Goal: Task Accomplishment & Management: Manage account settings

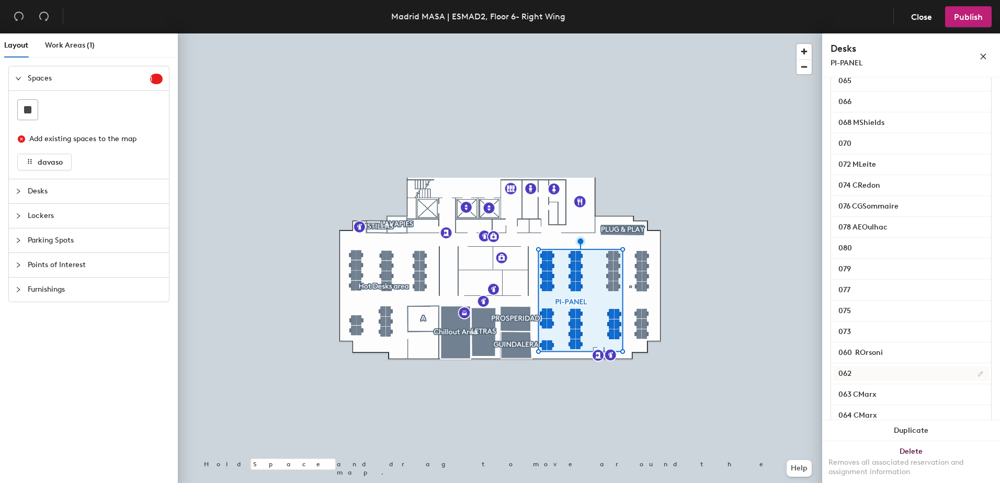
scroll to position [419, 0]
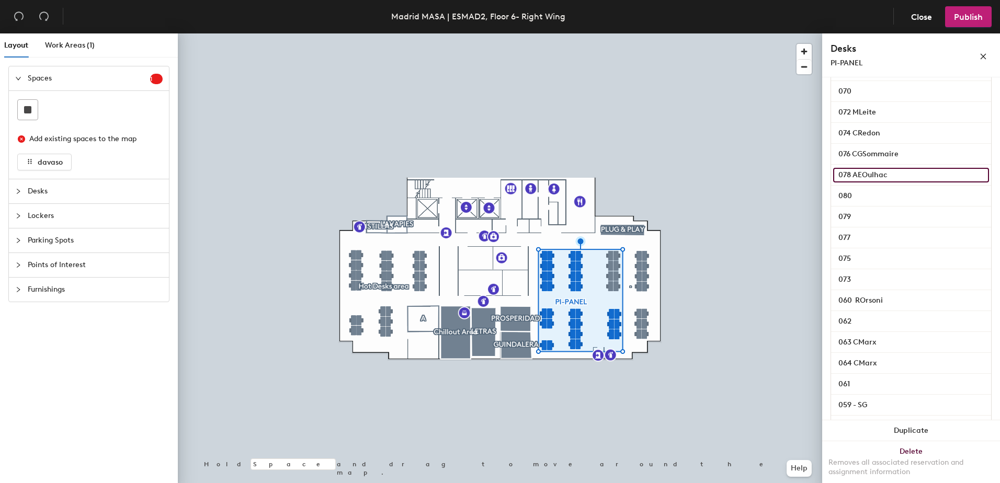
click at [888, 183] on input "078 AEOulhac" at bounding box center [911, 175] width 156 height 15
click at [889, 183] on input "078 AEOulhac" at bounding box center [911, 175] width 156 height 15
paste input "Olivia Roux"
type input "078 Olivia Roux"
click at [876, 183] on input "078 Olivia Roux" at bounding box center [911, 175] width 156 height 15
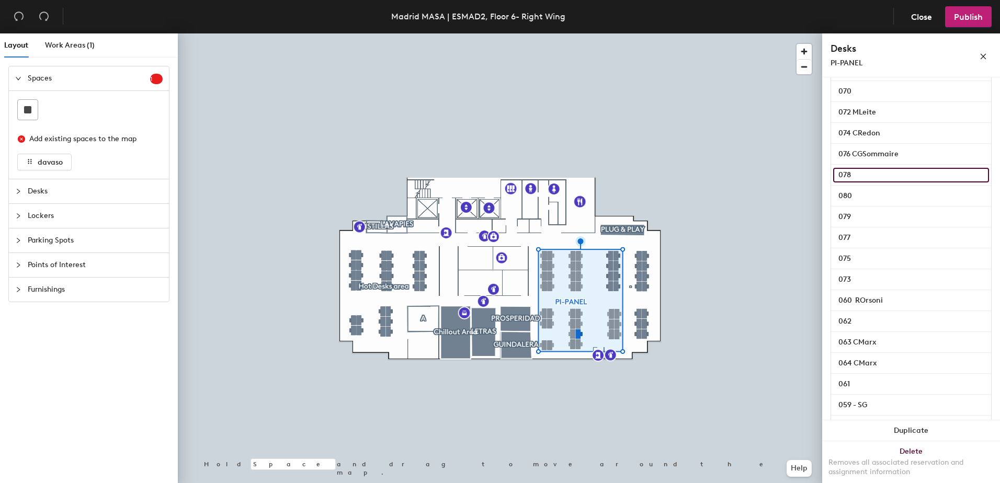
paste input "Olivia Roux"
click at [873, 183] on input "078 Olivia Roux" at bounding box center [911, 175] width 156 height 15
click at [876, 183] on input "078 Olivia Roux" at bounding box center [911, 175] width 156 height 15
type input "078 ORoux"
click at [881, 204] on input "080" at bounding box center [911, 196] width 156 height 15
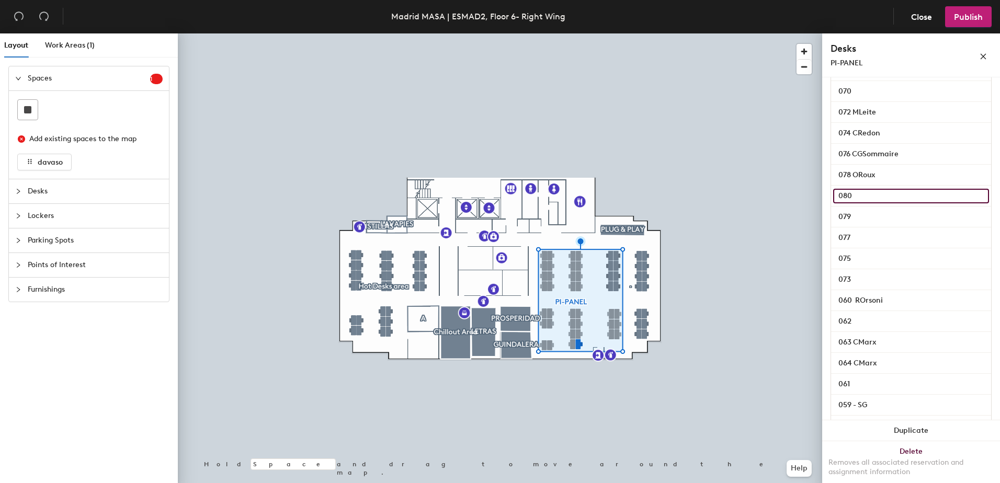
click at [881, 204] on input "080" at bounding box center [911, 196] width 156 height 15
paste input "Dylan Lagreé"
click at [877, 204] on input "080 Dylan Lagreé" at bounding box center [911, 196] width 156 height 15
type input "080 DLagreé"
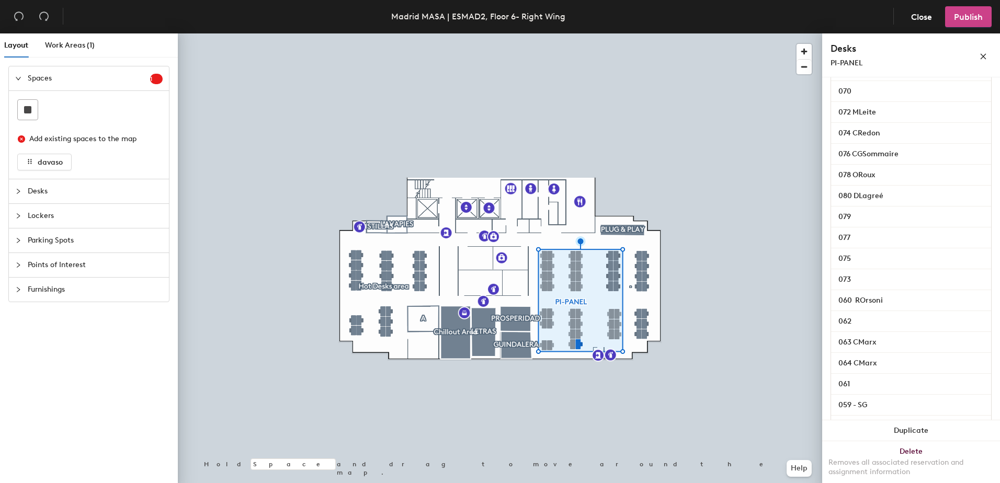
click at [966, 16] on span "Publish" at bounding box center [968, 17] width 29 height 10
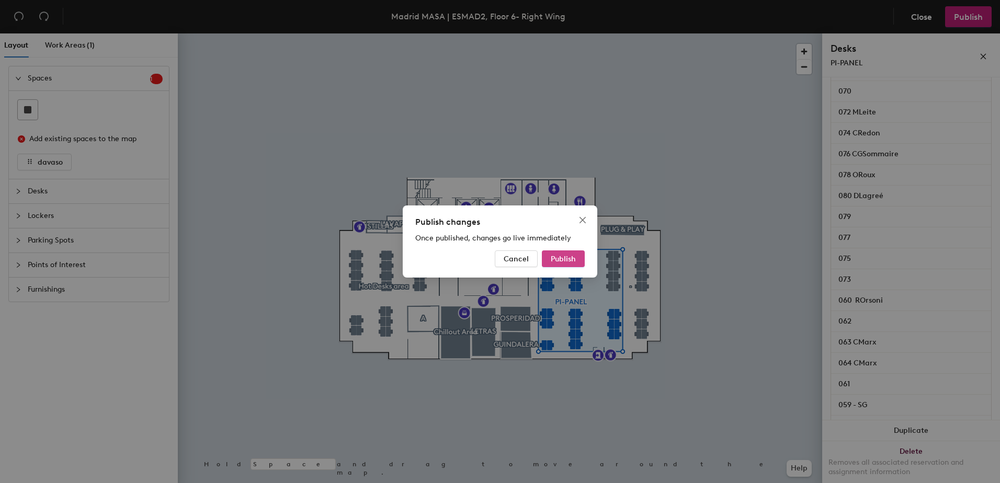
click at [566, 262] on span "Publish" at bounding box center [563, 259] width 25 height 9
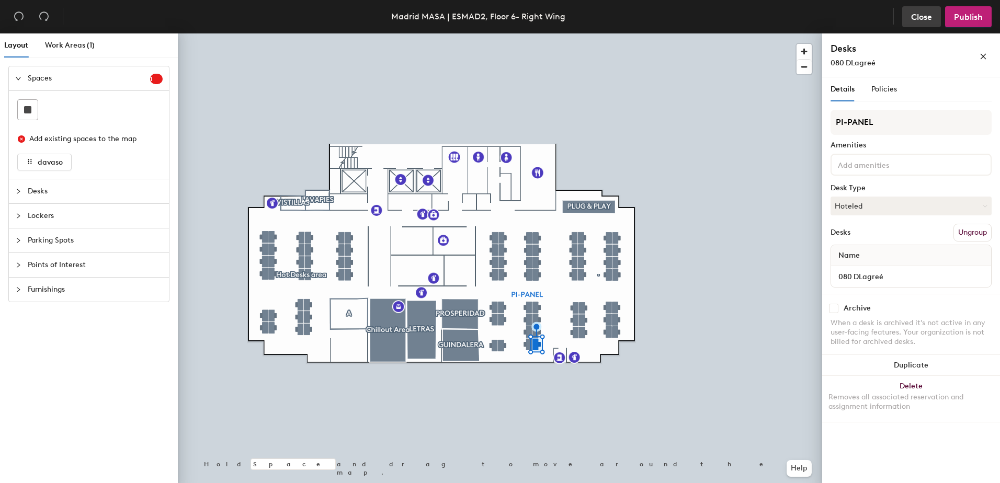
click at [929, 17] on span "Close" at bounding box center [921, 17] width 21 height 10
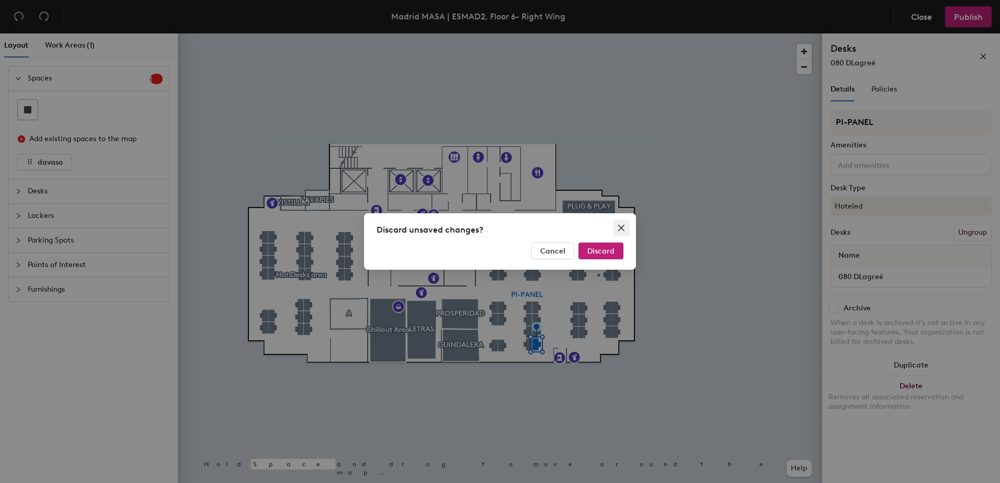
click at [618, 230] on span "Close" at bounding box center [621, 228] width 17 height 8
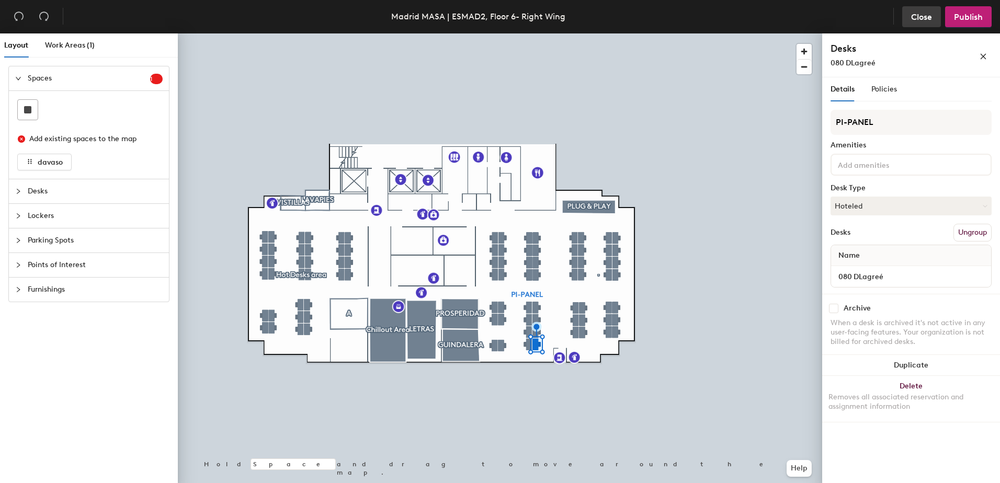
click at [920, 18] on span "Close" at bounding box center [921, 17] width 21 height 10
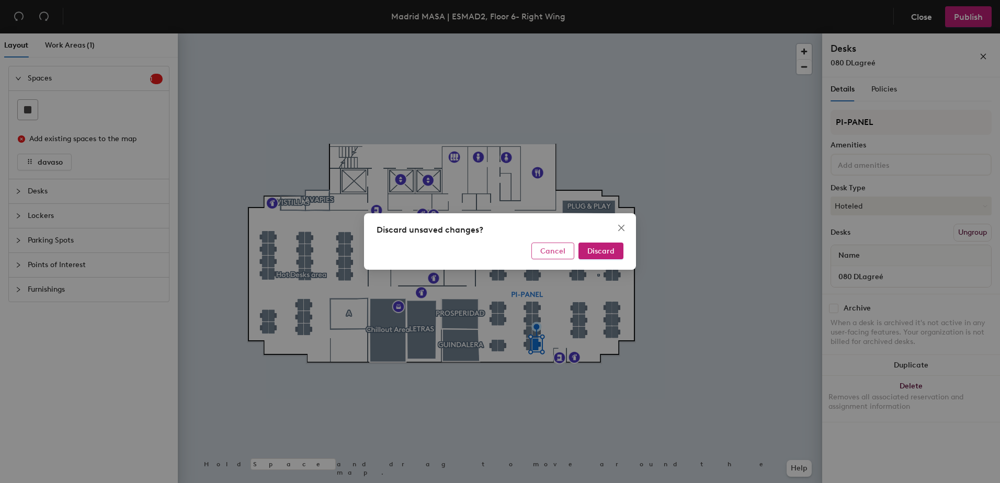
click at [559, 250] on span "Cancel" at bounding box center [552, 251] width 25 height 9
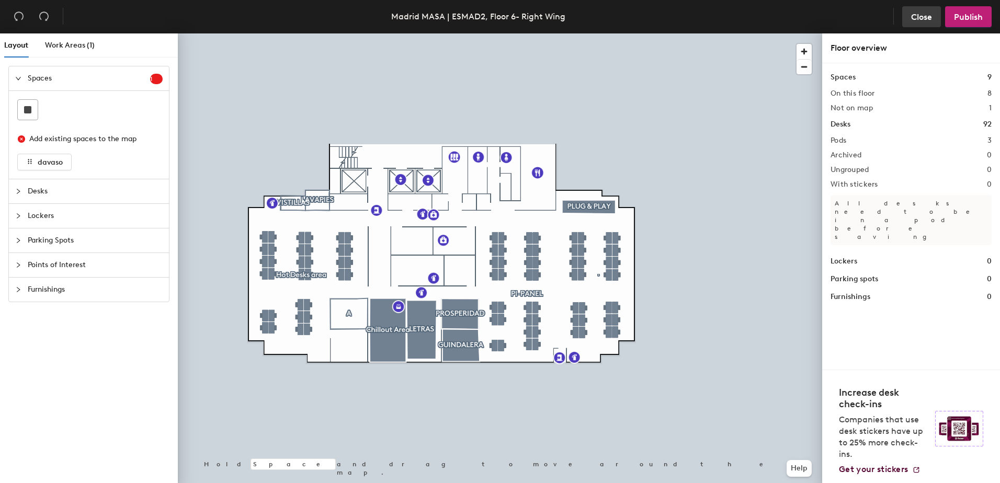
click at [930, 19] on span "Close" at bounding box center [921, 17] width 21 height 10
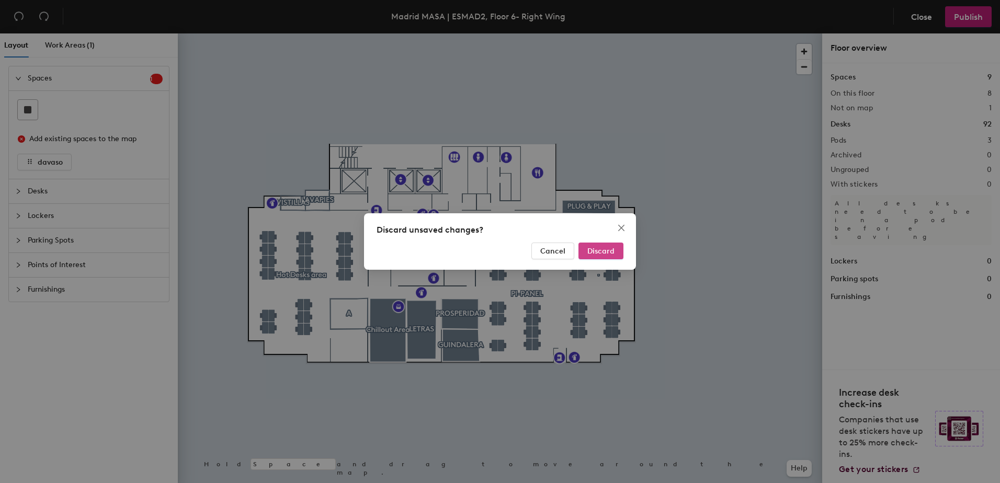
click at [600, 253] on span "Discard" at bounding box center [601, 251] width 27 height 9
